Goal: Task Accomplishment & Management: Use online tool/utility

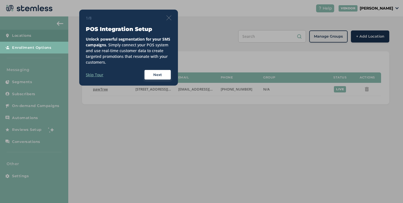
click at [99, 73] on label "Skip Tour" at bounding box center [95, 75] width 18 height 6
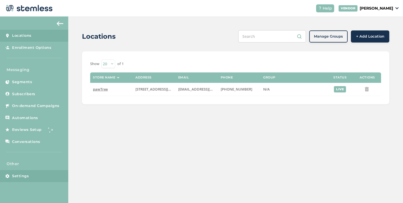
click at [22, 175] on span "Settings" at bounding box center [20, 175] width 17 height 5
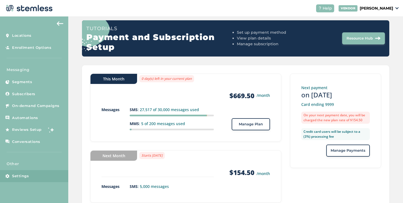
scroll to position [72, 0]
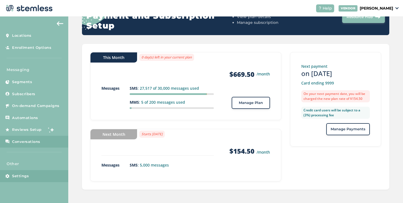
click at [36, 144] on span "Conversations" at bounding box center [26, 141] width 28 height 5
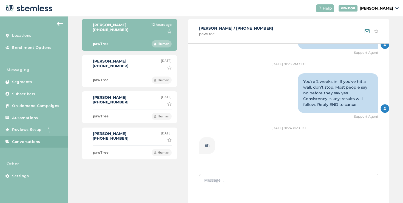
scroll to position [37, 0]
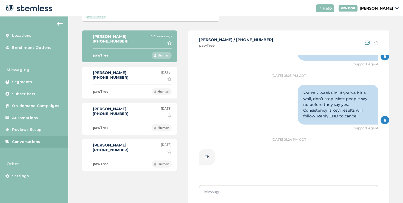
click at [124, 80] on div "[PERSON_NAME] [PHONE_NUMBER] [DATE] [PERSON_NAME] as important" at bounding box center [130, 75] width 84 height 11
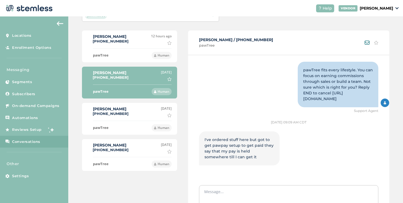
click at [120, 110] on label "[PERSON_NAME]" at bounding box center [111, 109] width 36 height 4
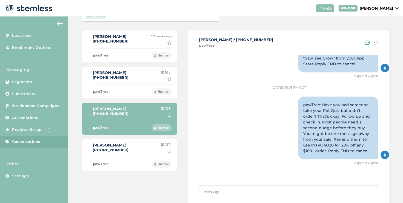
scroll to position [412, 0]
click at [116, 143] on label "[PERSON_NAME]" at bounding box center [111, 145] width 36 height 4
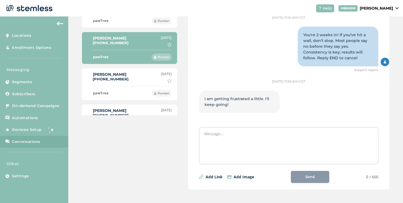
scroll to position [742, 0]
click at [134, 81] on div "[PERSON_NAME] [PHONE_NUMBER] [DATE] Mark as important" at bounding box center [130, 77] width 84 height 11
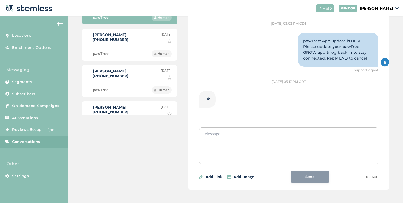
scroll to position [117, 0]
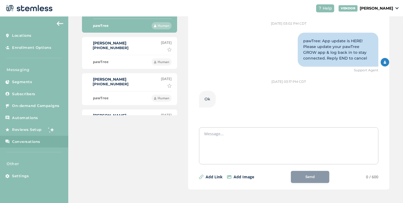
click at [133, 49] on div "[PERSON_NAME] [PHONE_NUMBER] [DATE] Mark as important" at bounding box center [130, 45] width 84 height 11
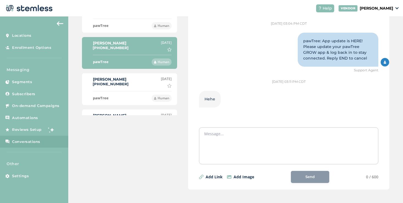
click at [143, 86] on div "[PERSON_NAME] [PHONE_NUMBER] [DATE] Mark as important" at bounding box center [130, 82] width 84 height 11
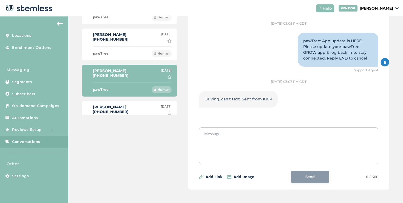
scroll to position [145, 0]
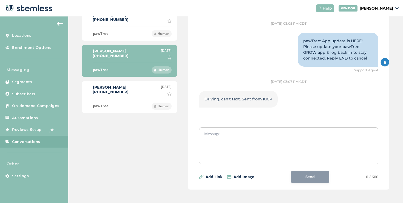
click at [132, 89] on div "[PERSON_NAME] [PHONE_NUMBER] [DATE] Mark as important" at bounding box center [130, 90] width 84 height 11
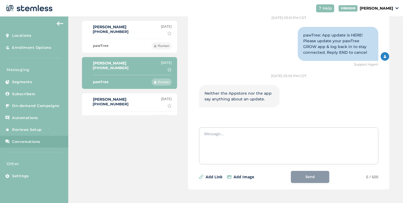
scroll to position [170, 0]
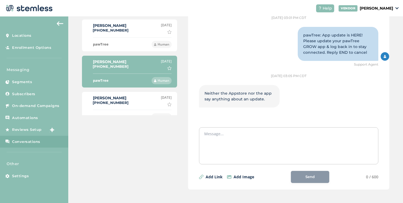
click at [127, 98] on div "[PERSON_NAME] [PHONE_NUMBER] [DATE] Mark as important" at bounding box center [130, 100] width 84 height 11
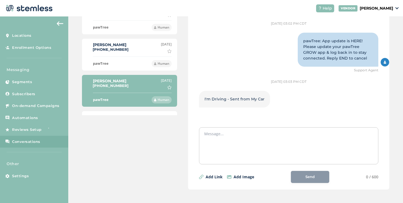
scroll to position [208, 0]
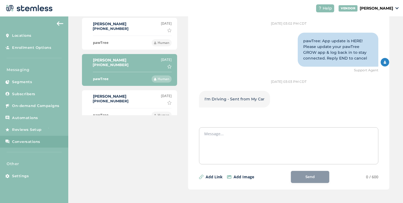
click at [123, 96] on div "[PERSON_NAME] [PHONE_NUMBER] [DATE] Mark as important" at bounding box center [130, 99] width 84 height 11
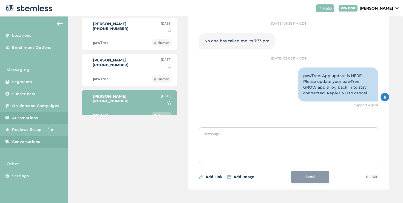
click at [31, 115] on span "Automations" at bounding box center [25, 117] width 26 height 5
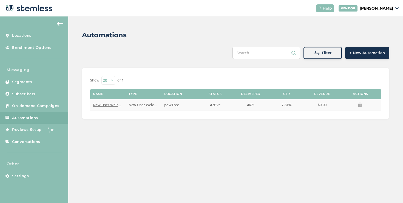
click at [107, 106] on span "New User Welcome" at bounding box center [109, 104] width 33 height 5
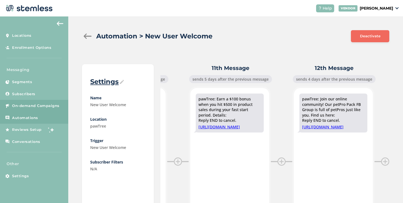
click at [56, 105] on span "On-demand Campaigns" at bounding box center [35, 105] width 47 height 5
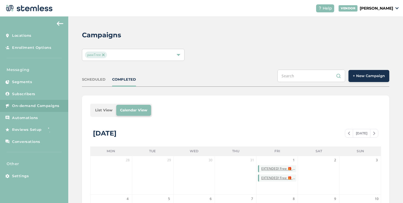
click at [99, 106] on li "List View" at bounding box center [103, 110] width 25 height 11
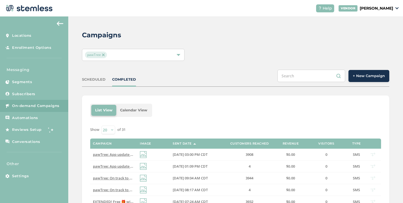
click at [350, 79] on button "+ New Campaign" at bounding box center [369, 76] width 41 height 12
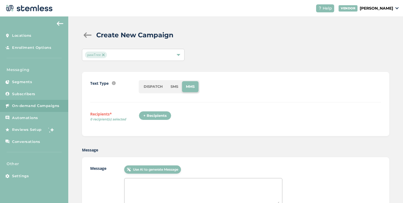
click at [165, 119] on div "+ Recipients" at bounding box center [155, 115] width 33 height 9
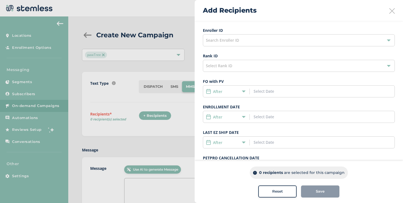
scroll to position [104, 0]
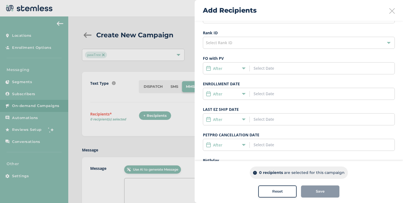
click at [241, 92] on div "After" at bounding box center [225, 94] width 38 height 6
click at [217, 133] on span "Date Range" at bounding box center [219, 134] width 21 height 5
click at [258, 97] on div "Date Range" at bounding box center [299, 94] width 192 height 12
click at [245, 93] on icon at bounding box center [244, 94] width 4 height 4
click at [226, 136] on span "Date Range" at bounding box center [219, 134] width 21 height 5
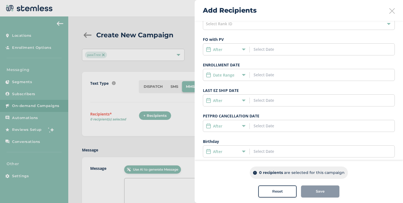
scroll to position [131, 0]
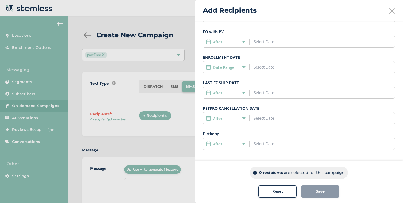
click at [257, 70] on div "Date Range" at bounding box center [299, 67] width 192 height 12
click at [263, 64] on input at bounding box center [279, 67] width 50 height 6
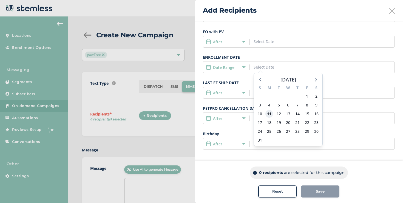
click at [270, 115] on span "11" at bounding box center [270, 114] width 8 height 8
click at [297, 115] on span "14" at bounding box center [298, 114] width 8 height 8
type input "[DATE] - [DATE]"
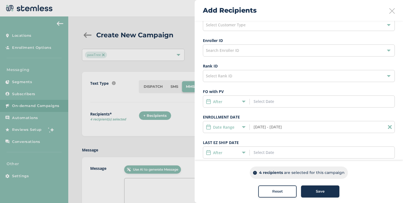
scroll to position [0, 0]
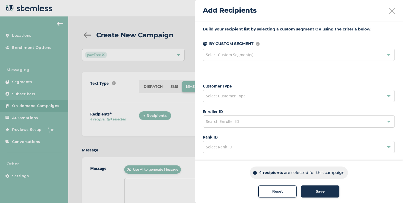
click at [249, 117] on div "Search Enroller ID" at bounding box center [299, 122] width 192 height 12
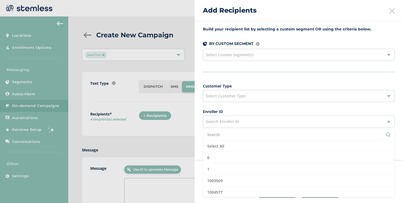
click at [243, 102] on div "Customer Type Select Customer Type Enroller ID Search Enroller ID Select All 0 …" at bounding box center [299, 182] width 192 height 198
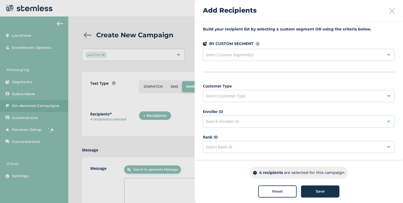
click at [244, 100] on div "Select Customer Type" at bounding box center [299, 96] width 192 height 12
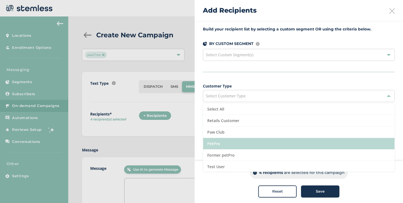
click at [232, 140] on li "PetPro" at bounding box center [299, 144] width 192 height 12
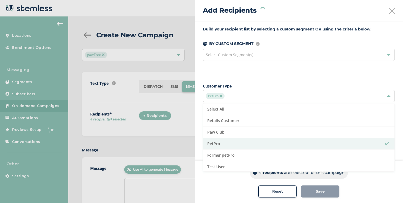
click at [202, 119] on div "Build your recipient list by selecting a custom segment OR using the criteria b…" at bounding box center [299, 157] width 209 height 272
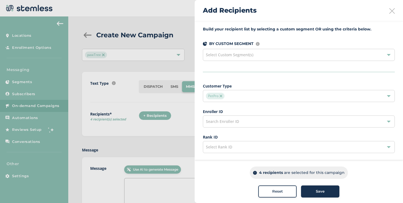
click at [248, 88] on label "Customer Type" at bounding box center [299, 86] width 192 height 6
click at [221, 96] on img at bounding box center [221, 96] width 3 height 3
click at [223, 96] on span "Select Customer Type" at bounding box center [226, 95] width 40 height 5
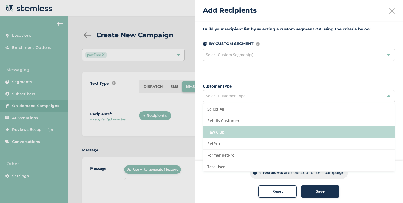
click at [227, 128] on li "Paw Club" at bounding box center [299, 133] width 192 height 12
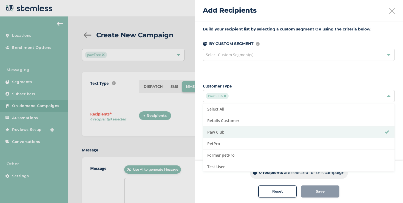
click at [226, 96] on img at bounding box center [225, 96] width 3 height 3
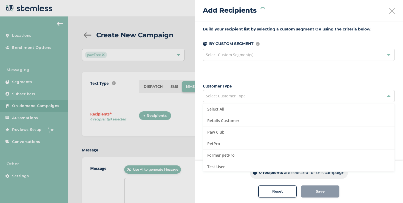
click at [229, 95] on span "Select Customer Type" at bounding box center [226, 95] width 40 height 5
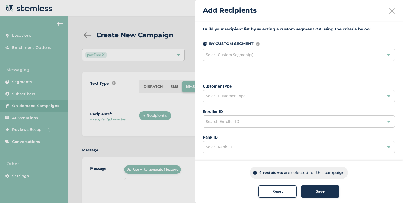
click at [230, 99] on div "Select Customer Type" at bounding box center [299, 96] width 192 height 12
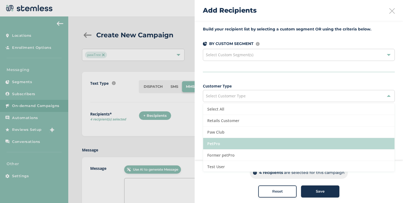
click at [223, 141] on li "PetPro" at bounding box center [299, 144] width 192 height 12
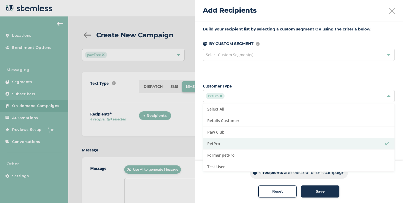
click at [201, 114] on div "Build your recipient list by selecting a custom segment OR using the criteria b…" at bounding box center [299, 157] width 209 height 272
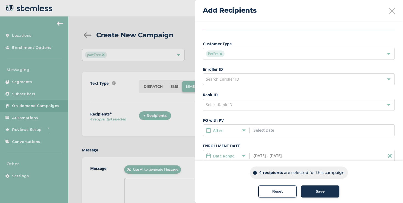
scroll to position [131, 0]
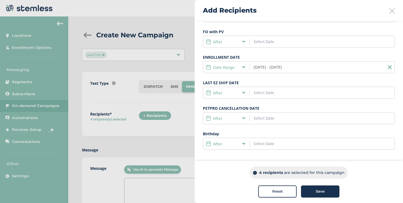
click at [241, 65] on div "Date Range" at bounding box center [225, 67] width 38 height 6
click at [236, 133] on label "Birthday" at bounding box center [299, 134] width 192 height 6
click at [202, 103] on div "Build your recipient list by selecting a custom segment OR using the criteria b…" at bounding box center [299, 26] width 209 height 272
click at [198, 99] on div "Build your recipient list by selecting a custom segment OR using the criteria b…" at bounding box center [299, 26] width 209 height 272
click at [225, 69] on label "Date Range" at bounding box center [223, 67] width 21 height 6
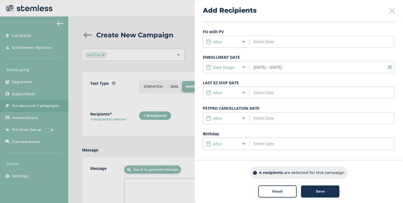
click at [225, 91] on div "After" at bounding box center [225, 93] width 38 height 6
click at [222, 141] on span "Not Assigned" at bounding box center [221, 143] width 24 height 5
click at [249, 93] on div "Not Assigned" at bounding box center [228, 93] width 44 height 6
click at [245, 93] on icon at bounding box center [244, 93] width 4 height 4
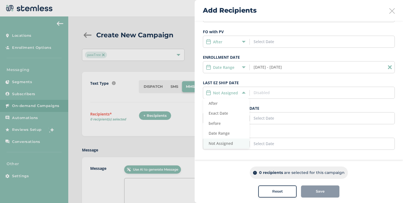
click at [224, 143] on span "Not Assigned" at bounding box center [221, 143] width 24 height 5
click at [237, 91] on label "Not Assigned" at bounding box center [225, 93] width 25 height 6
click at [218, 141] on span "Not Assigned" at bounding box center [221, 143] width 24 height 5
click at [238, 93] on div "Not Assigned" at bounding box center [225, 93] width 38 height 6
click at [217, 124] on span "before" at bounding box center [215, 123] width 12 height 5
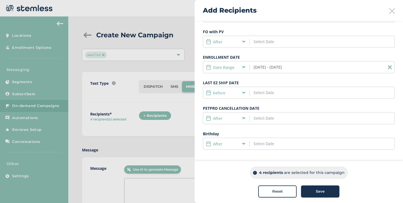
click at [223, 140] on div "After" at bounding box center [299, 144] width 192 height 12
click at [223, 142] on div "After" at bounding box center [225, 144] width 38 height 6
click at [215, 194] on span "Not Assigned" at bounding box center [221, 194] width 24 height 5
click at [226, 145] on label "Not Assigned" at bounding box center [225, 144] width 25 height 6
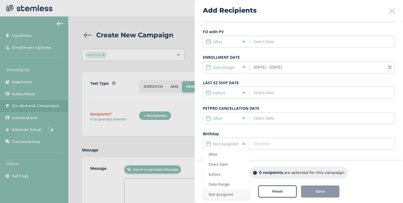
click at [212, 190] on li "Not Assigned" at bounding box center [226, 195] width 46 height 10
click at [221, 144] on label "Not Assigned" at bounding box center [225, 144] width 25 height 6
click at [219, 184] on span "Date Range" at bounding box center [219, 184] width 21 height 5
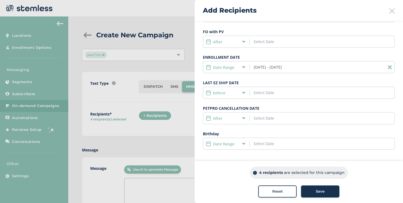
click at [231, 116] on div "After" at bounding box center [225, 119] width 38 height 6
click at [218, 169] on span "Not Assigned" at bounding box center [221, 168] width 24 height 5
click at [240, 118] on div "Not Assigned" at bounding box center [225, 119] width 38 height 6
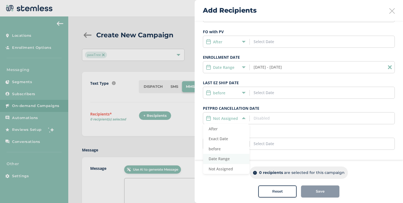
click at [212, 159] on span "Date Range" at bounding box center [219, 158] width 21 height 5
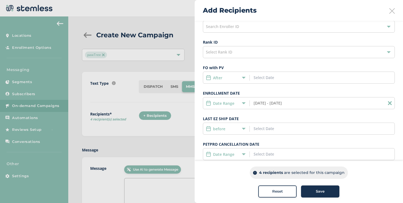
click at [226, 81] on div "After" at bounding box center [299, 78] width 192 height 12
click at [225, 79] on div "After" at bounding box center [225, 78] width 38 height 6
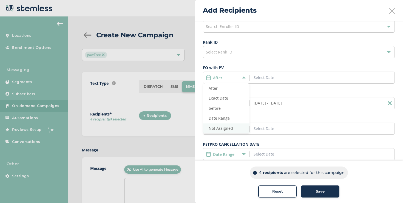
click at [211, 129] on span "Not Assigned" at bounding box center [221, 128] width 24 height 5
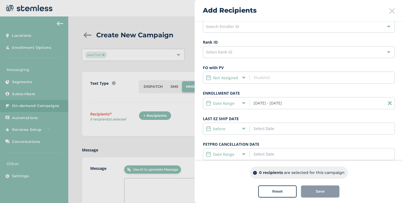
click at [388, 103] on icon at bounding box center [390, 103] width 4 height 4
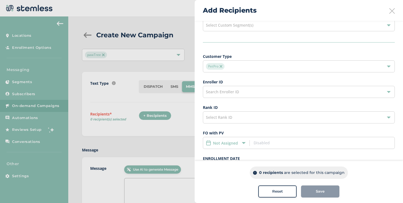
scroll to position [25, 0]
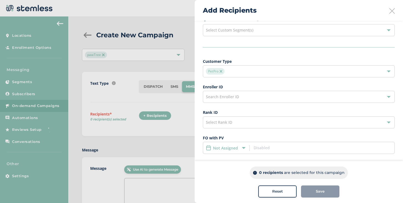
click at [221, 70] on img at bounding box center [221, 71] width 3 height 3
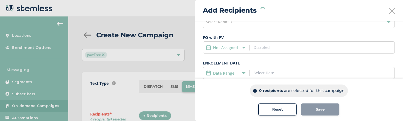
scroll to position [128, 0]
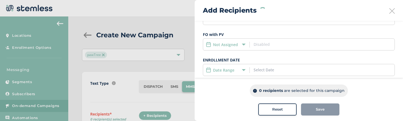
click at [220, 42] on label "Not Assigned" at bounding box center [225, 45] width 25 height 6
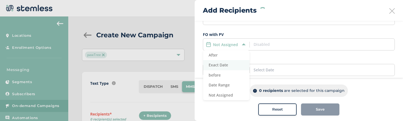
click at [218, 61] on li "Exact Date" at bounding box center [226, 65] width 46 height 10
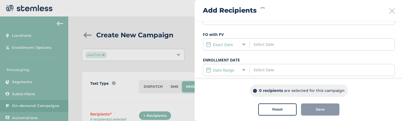
click at [266, 112] on div "Reset" at bounding box center [278, 109] width 30 height 5
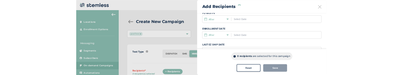
scroll to position [133, 0]
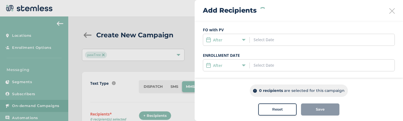
click at [221, 39] on label "After" at bounding box center [217, 40] width 9 height 6
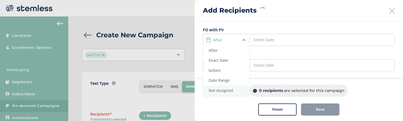
click at [219, 89] on span "Not Assigned" at bounding box center [221, 90] width 24 height 5
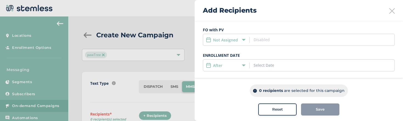
click at [217, 43] on div "Not Assigned" at bounding box center [299, 40] width 192 height 12
click at [219, 40] on label "Not Assigned" at bounding box center [225, 40] width 25 height 6
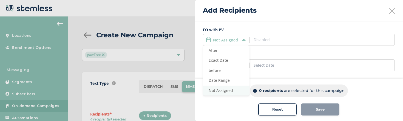
click at [227, 90] on span "Not Assigned" at bounding box center [221, 90] width 24 height 5
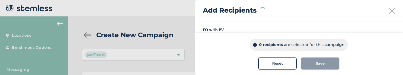
click at [260, 62] on button "Reset" at bounding box center [277, 64] width 38 height 12
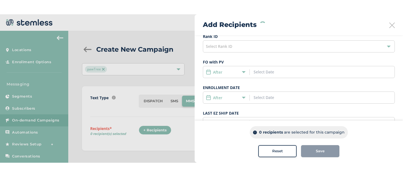
scroll to position [102, 0]
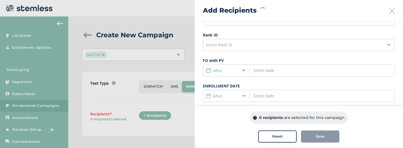
click at [229, 71] on div "After" at bounding box center [225, 71] width 38 height 6
click at [223, 89] on span "Exact Date" at bounding box center [218, 90] width 19 height 5
click at [225, 74] on div "Exact Date" at bounding box center [299, 70] width 192 height 12
click at [221, 72] on label "Exact Date" at bounding box center [223, 71] width 20 height 6
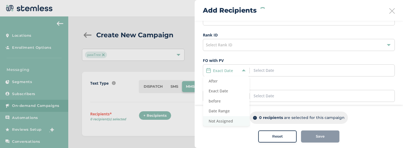
click at [218, 120] on span "Not Assigned" at bounding box center [221, 121] width 24 height 5
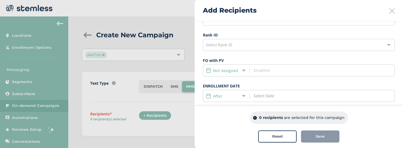
click at [265, 131] on button "Reset" at bounding box center [277, 137] width 38 height 12
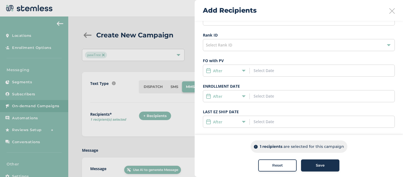
click at [268, 167] on div "Reset" at bounding box center [278, 164] width 30 height 5
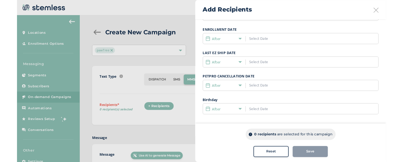
scroll to position [157, 0]
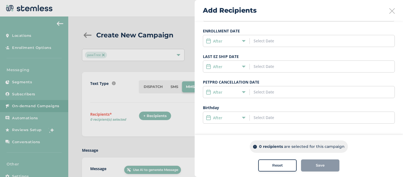
click at [237, 120] on div "After" at bounding box center [299, 117] width 192 height 12
click at [235, 115] on div "After" at bounding box center [225, 118] width 38 height 6
click at [224, 165] on span "Not Assigned" at bounding box center [221, 167] width 24 height 5
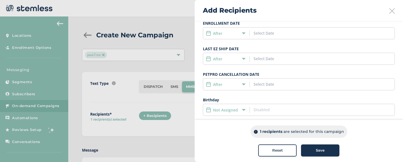
scroll to position [172, 0]
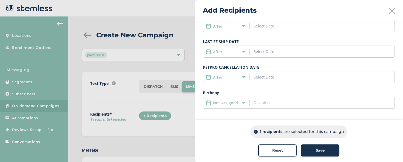
click at [241, 100] on div "Not Assigned" at bounding box center [225, 103] width 38 height 6
click at [226, 122] on span "Exact Date" at bounding box center [218, 122] width 19 height 5
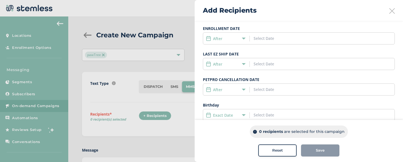
scroll to position [103, 0]
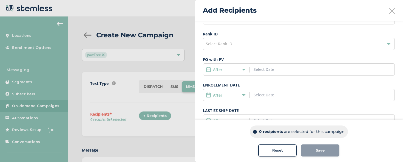
click at [231, 67] on div "After" at bounding box center [225, 70] width 38 height 6
click at [227, 121] on span "Not Assigned" at bounding box center [221, 119] width 24 height 5
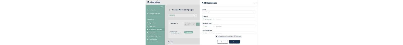
scroll to position [172, 0]
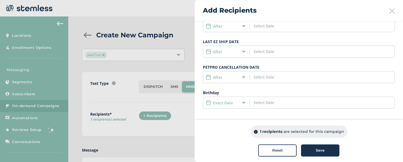
click at [233, 102] on label "Exact Date" at bounding box center [223, 103] width 20 height 6
click at [231, 152] on span "Not Assigned" at bounding box center [221, 153] width 24 height 5
